Goal: Information Seeking & Learning: Learn about a topic

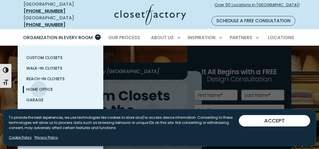
click at [39, 87] on span "Home Office" at bounding box center [39, 90] width 27 height 6
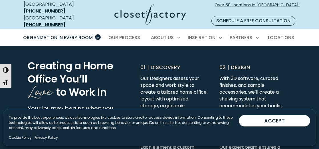
scroll to position [1417, 0]
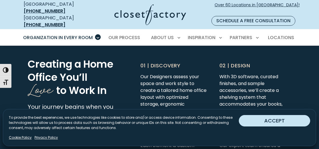
click at [290, 121] on button "ACCEPT" at bounding box center [274, 120] width 71 height 11
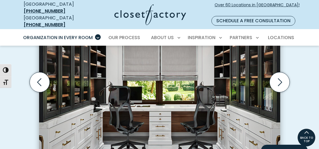
scroll to position [211, 0]
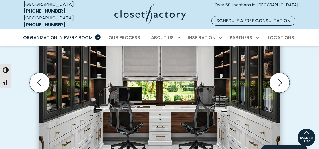
click at [230, 73] on img "Thumbnail Gallery" at bounding box center [159, 75] width 241 height 176
click at [283, 73] on icon "Next slide" at bounding box center [280, 83] width 20 height 20
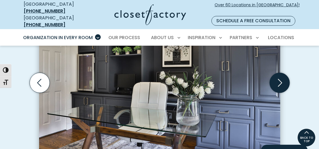
click at [283, 73] on icon "Next slide" at bounding box center [280, 83] width 20 height 20
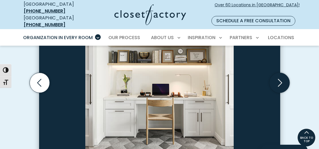
click at [282, 73] on icon "Next slide" at bounding box center [280, 83] width 20 height 20
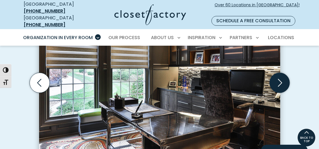
click at [282, 73] on icon "Next slide" at bounding box center [280, 83] width 20 height 20
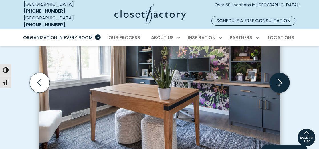
click at [282, 73] on icon "Next slide" at bounding box center [280, 83] width 20 height 20
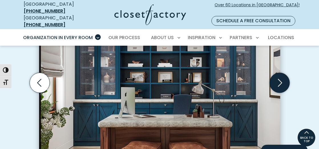
click at [282, 73] on icon "Next slide" at bounding box center [280, 83] width 20 height 20
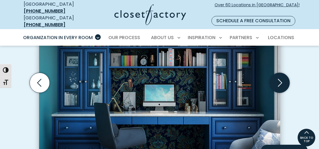
click at [282, 73] on icon "Next slide" at bounding box center [280, 83] width 20 height 20
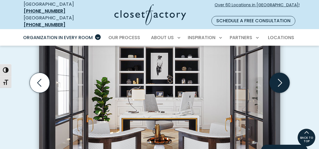
click at [282, 73] on icon "Next slide" at bounding box center [280, 83] width 20 height 20
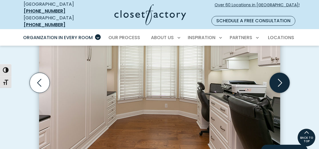
click at [282, 73] on icon "Next slide" at bounding box center [280, 83] width 20 height 20
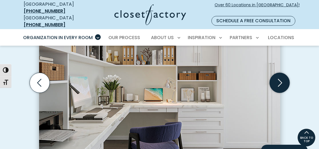
click at [282, 73] on icon "Next slide" at bounding box center [280, 83] width 20 height 20
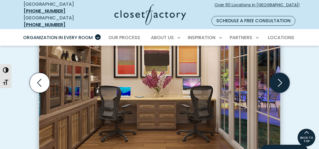
click at [282, 73] on icon "Next slide" at bounding box center [280, 83] width 20 height 20
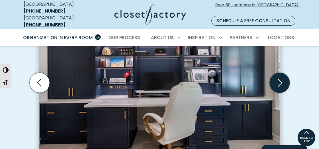
click at [282, 73] on icon "Next slide" at bounding box center [280, 83] width 20 height 20
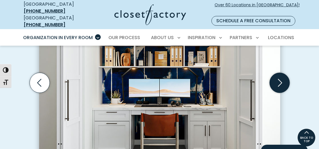
click at [282, 73] on icon "Next slide" at bounding box center [280, 83] width 20 height 20
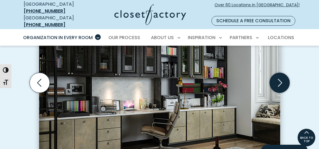
click at [282, 73] on icon "Next slide" at bounding box center [280, 83] width 20 height 20
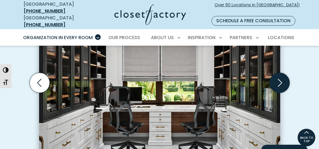
click at [282, 73] on icon "Next slide" at bounding box center [280, 83] width 20 height 20
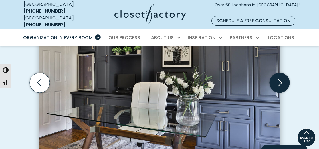
click at [282, 73] on icon "Next slide" at bounding box center [280, 83] width 20 height 20
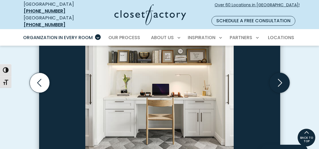
click at [282, 73] on icon "Next slide" at bounding box center [280, 83] width 20 height 20
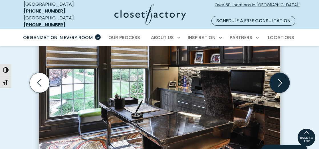
click at [282, 73] on icon "Next slide" at bounding box center [280, 83] width 20 height 20
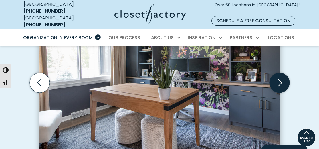
click at [282, 73] on icon "Next slide" at bounding box center [280, 83] width 20 height 20
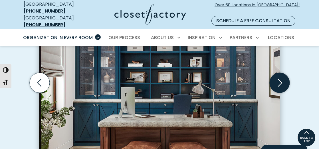
click at [282, 73] on icon "Next slide" at bounding box center [280, 83] width 20 height 20
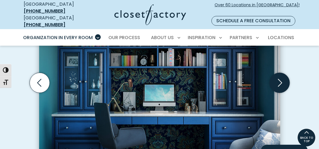
click at [282, 73] on icon "Next slide" at bounding box center [280, 83] width 20 height 20
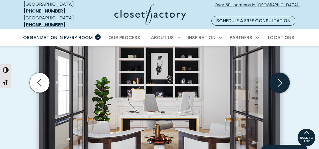
click at [282, 73] on icon "Next slide" at bounding box center [280, 83] width 20 height 20
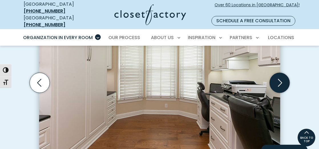
click at [282, 73] on icon "Next slide" at bounding box center [280, 83] width 20 height 20
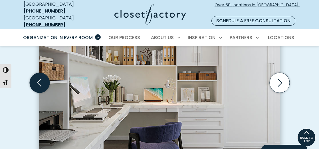
click at [37, 73] on icon "Previous slide" at bounding box center [39, 83] width 20 height 20
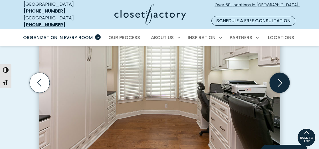
click at [280, 78] on icon "Next slide" at bounding box center [280, 83] width 20 height 20
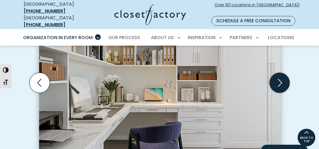
click at [280, 78] on icon "Next slide" at bounding box center [280, 83] width 20 height 20
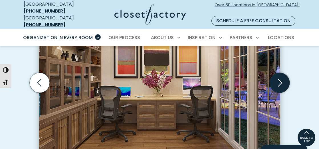
click at [280, 78] on icon "Next slide" at bounding box center [280, 83] width 20 height 20
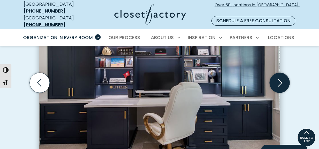
click at [280, 78] on icon "Next slide" at bounding box center [280, 83] width 20 height 20
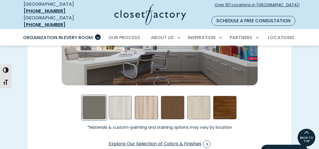
scroll to position [843, 0]
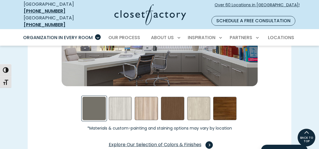
click at [208, 141] on span "Swatch Grid" at bounding box center [209, 144] width 7 height 7
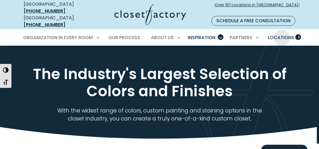
click at [282, 34] on span "Locations" at bounding box center [281, 37] width 26 height 7
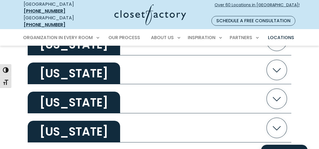
scroll to position [236, 0]
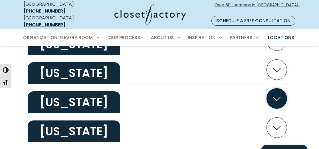
click at [278, 97] on icon "button" at bounding box center [277, 99] width 8 height 4
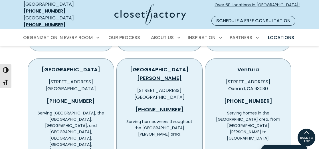
scroll to position [510, 0]
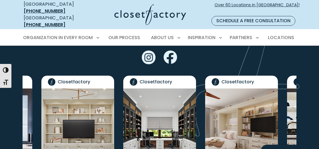
scroll to position [1141, 0]
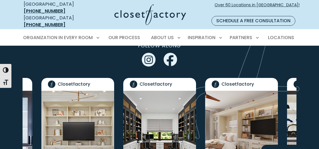
click at [161, 97] on img "Social Grid" at bounding box center [159, 135] width 73 height 89
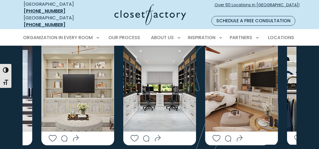
scroll to position [1196, 0]
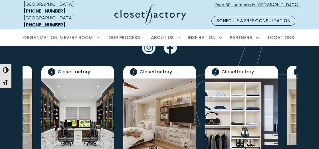
scroll to position [1151, 0]
